Goal: Task Accomplishment & Management: Manage account settings

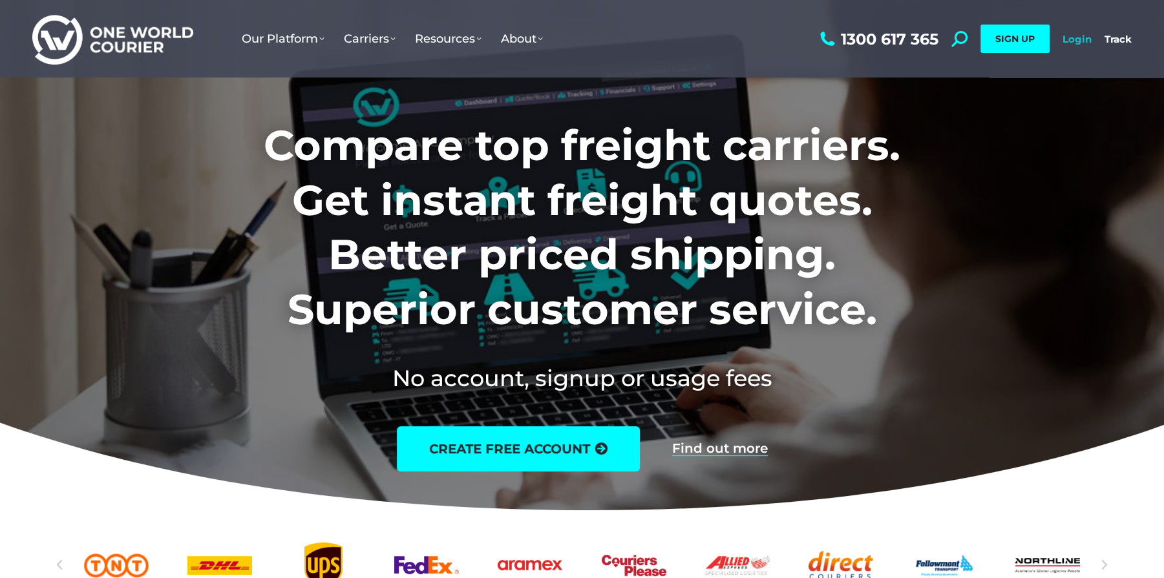
drag, startPoint x: 0, startPoint y: 0, endPoint x: 1079, endPoint y: 43, distance: 1079.8
click at [1079, 43] on link "Login" at bounding box center [1076, 39] width 29 height 12
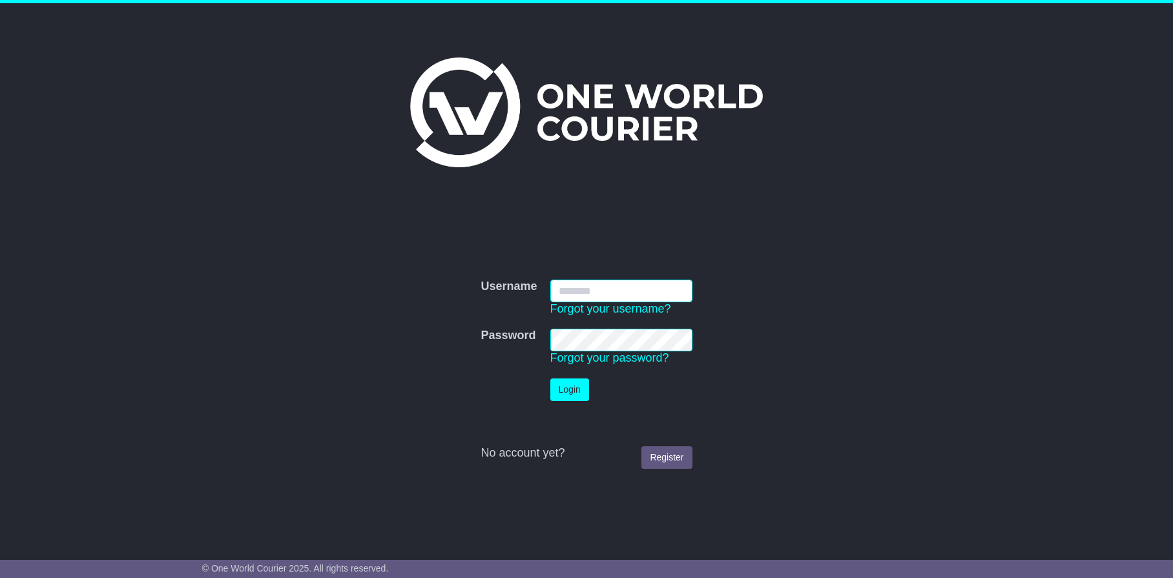
type input "**********"
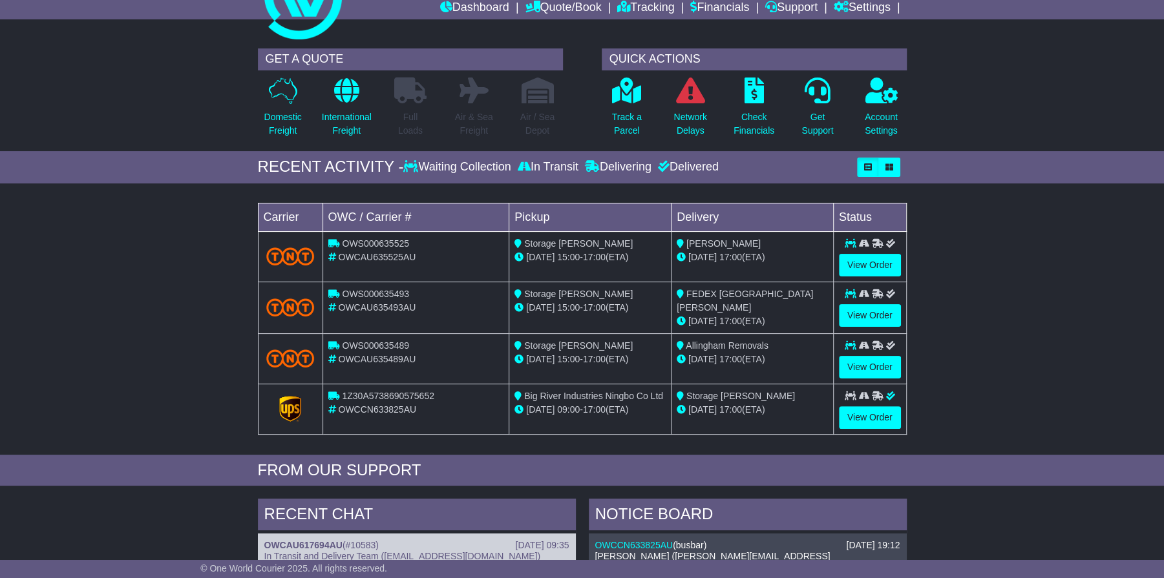
scroll to position [65, 0]
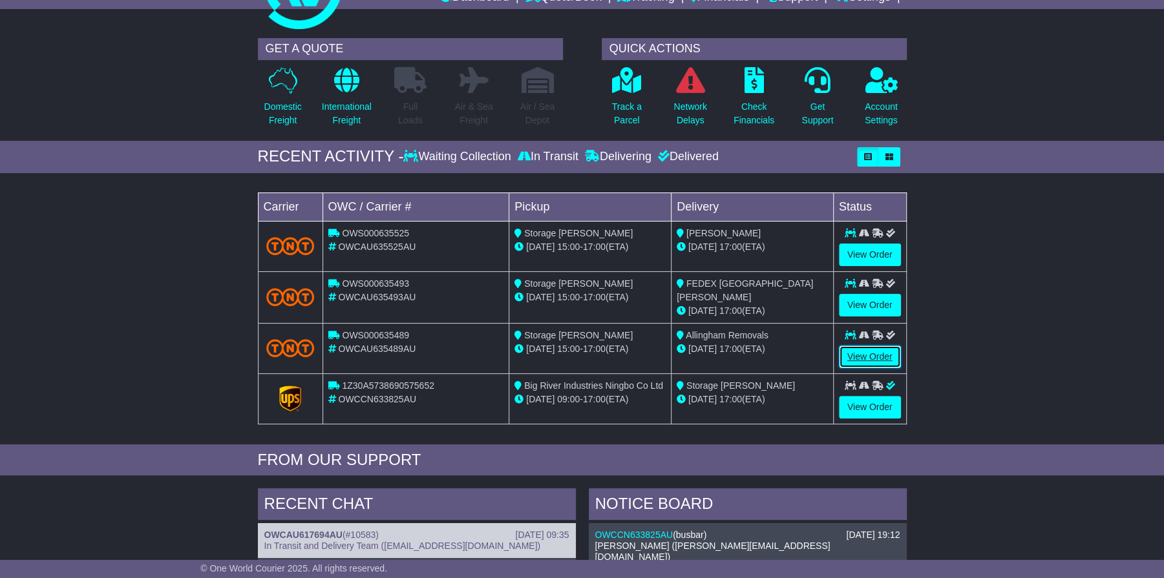
click at [873, 347] on link "View Order" at bounding box center [870, 357] width 62 height 23
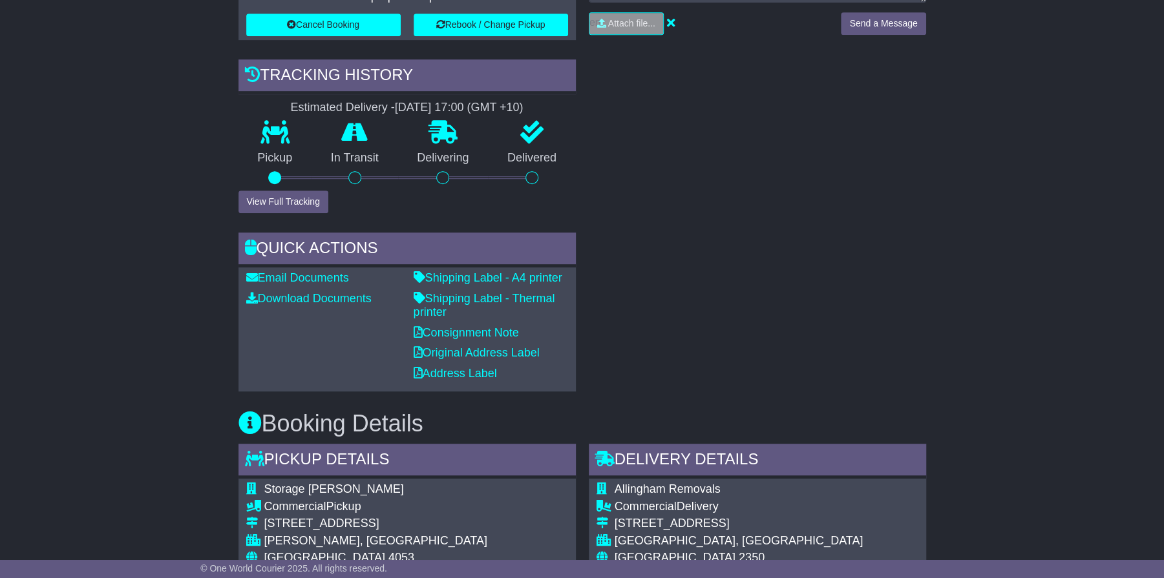
scroll to position [517, 0]
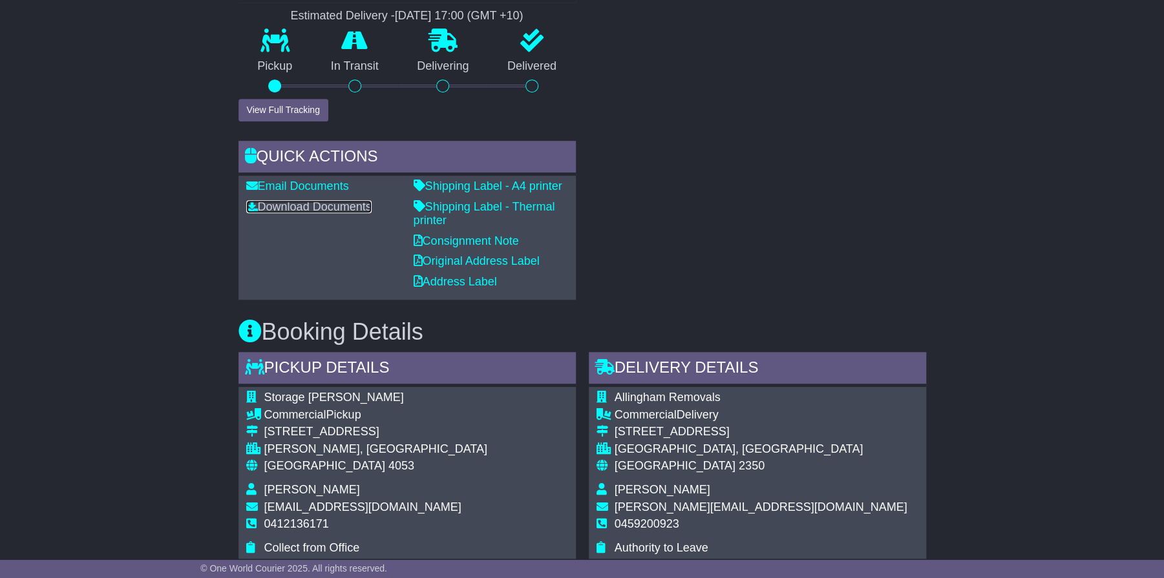
click at [345, 205] on link "Download Documents" at bounding box center [308, 206] width 125 height 13
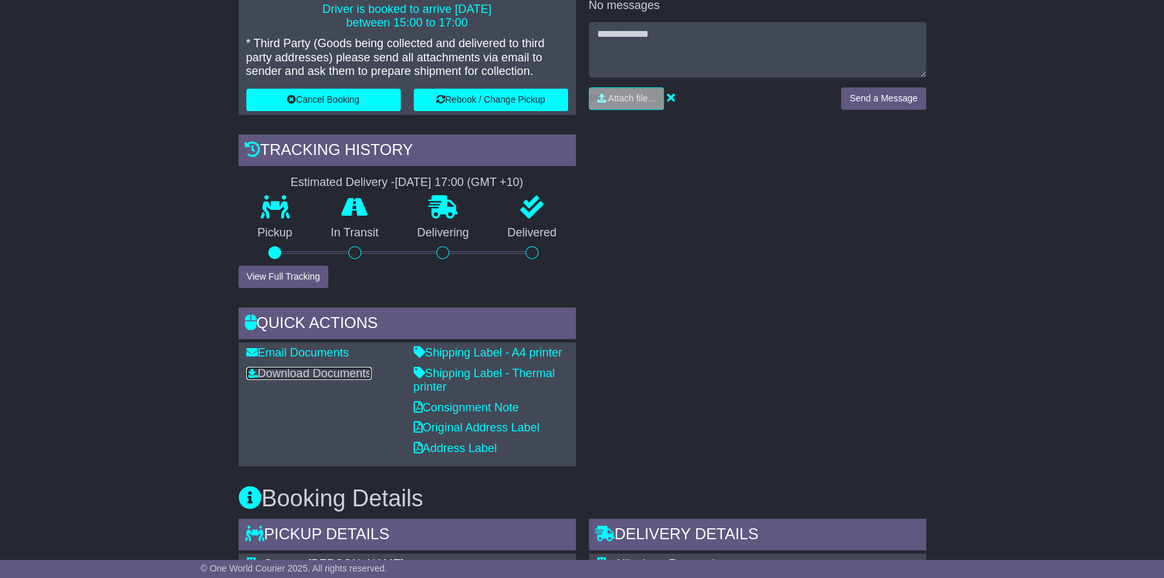
scroll to position [323, 0]
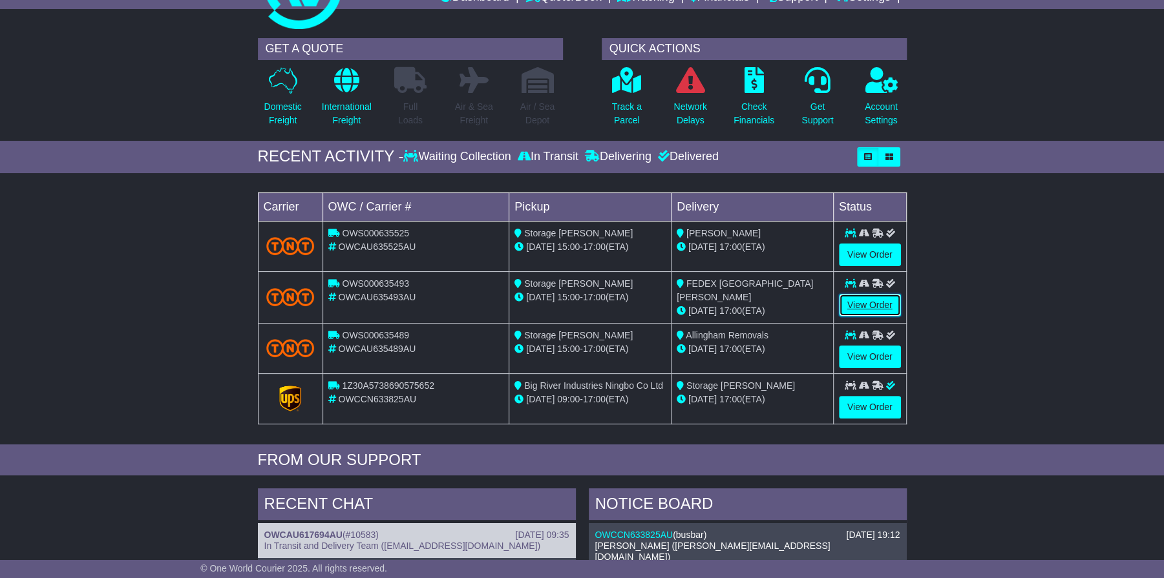
click at [864, 296] on link "View Order" at bounding box center [870, 305] width 62 height 23
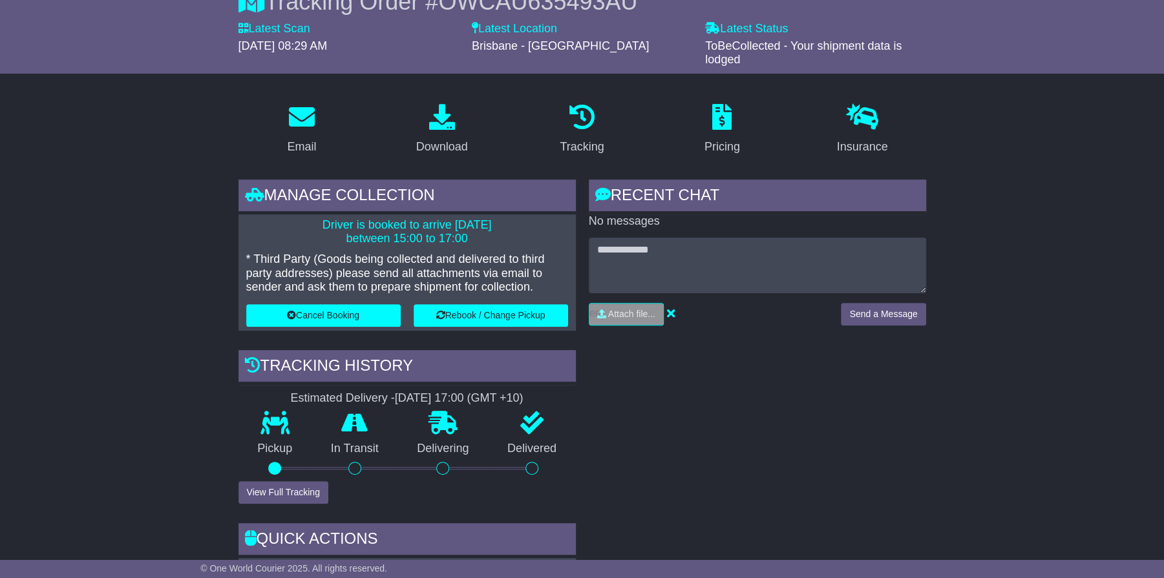
scroll to position [129, 0]
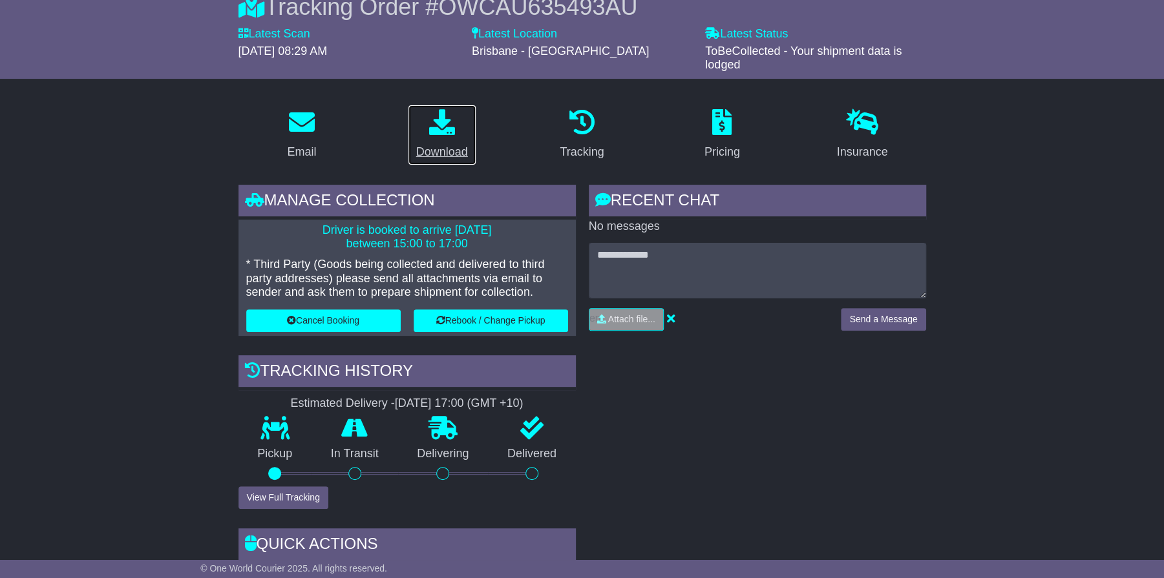
click at [448, 151] on div "Download" at bounding box center [442, 151] width 52 height 17
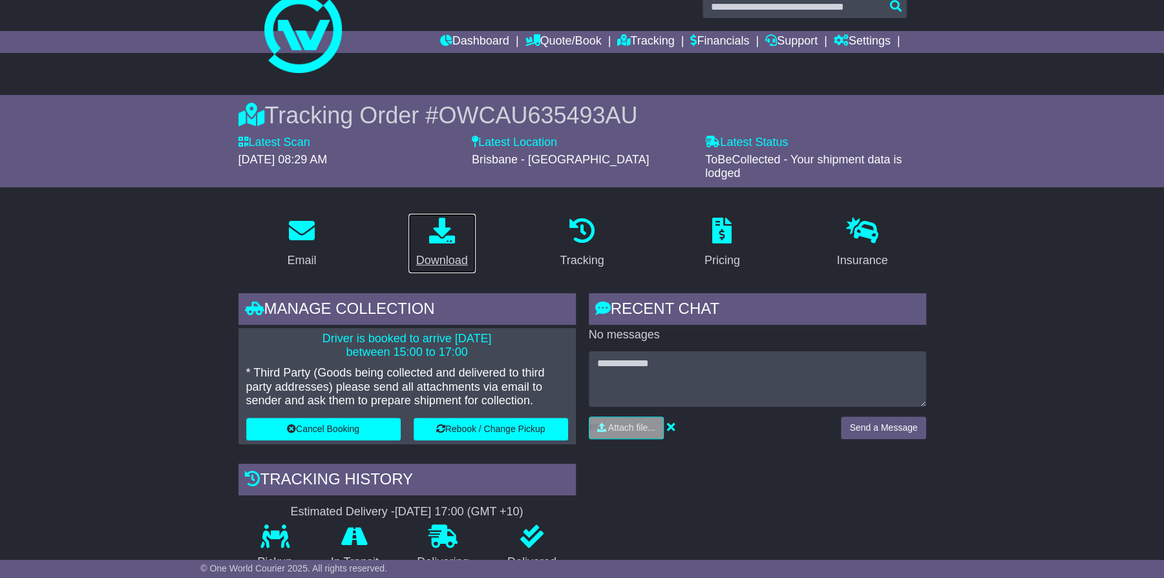
scroll to position [0, 0]
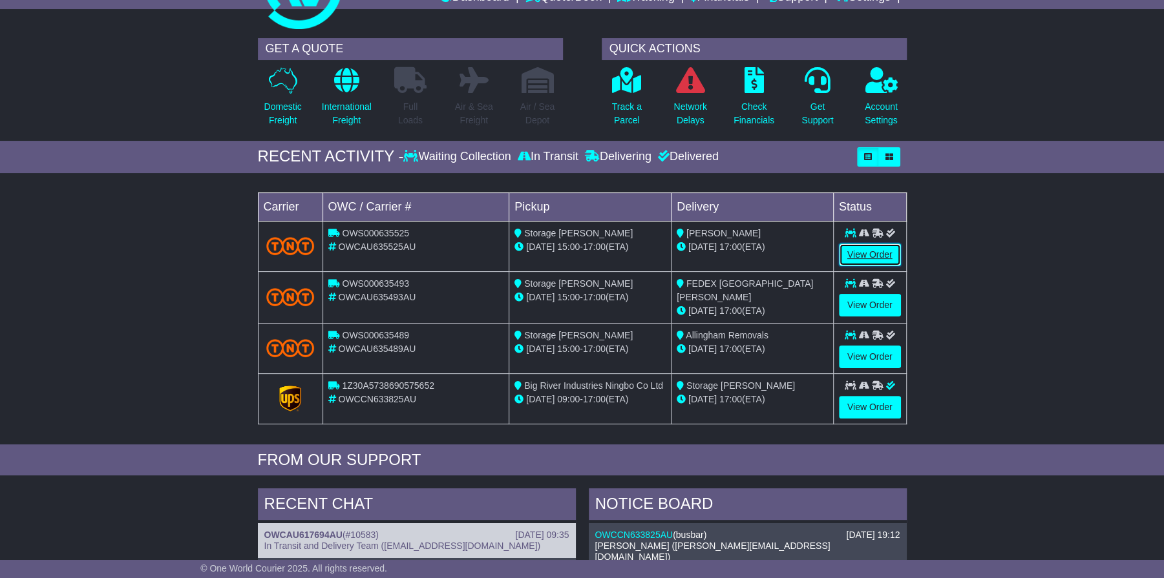
click at [863, 251] on link "View Order" at bounding box center [870, 255] width 62 height 23
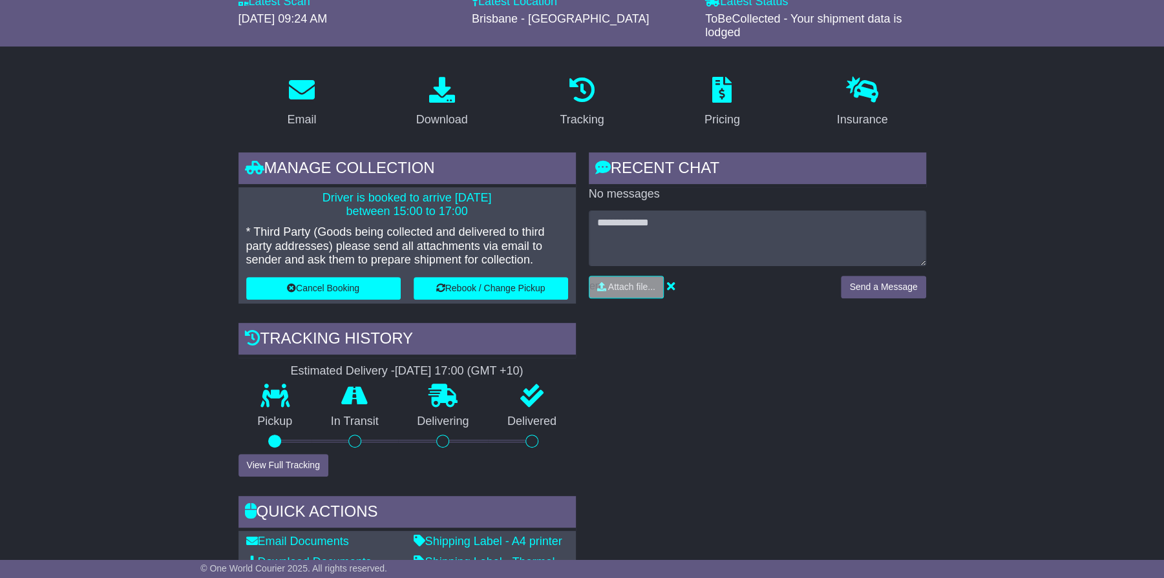
scroll to position [194, 0]
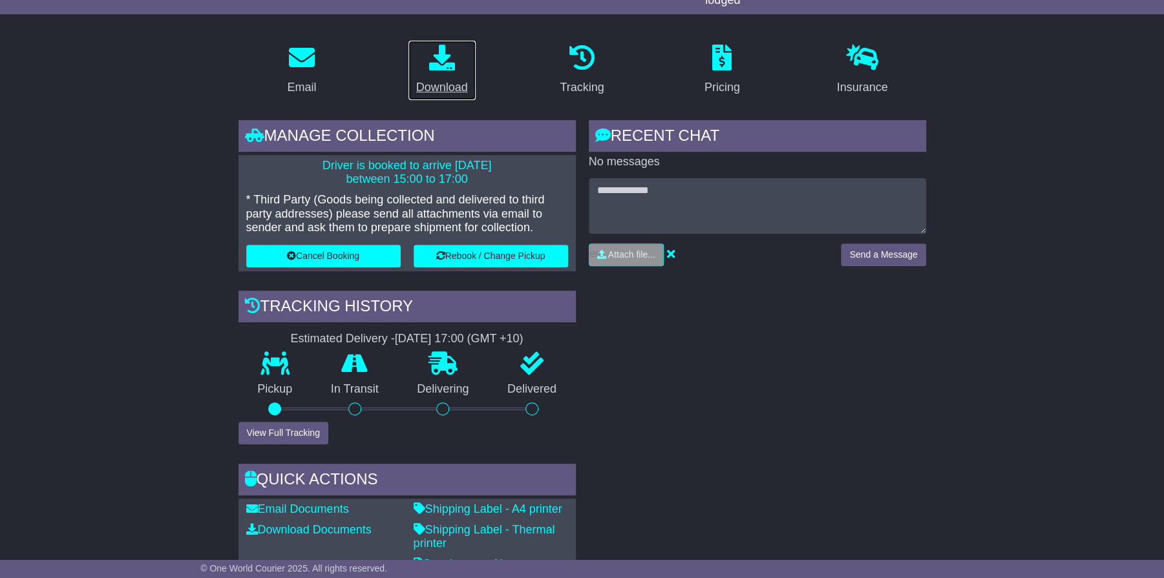
click at [452, 91] on div "Download" at bounding box center [442, 87] width 52 height 17
